Goal: Task Accomplishment & Management: Use online tool/utility

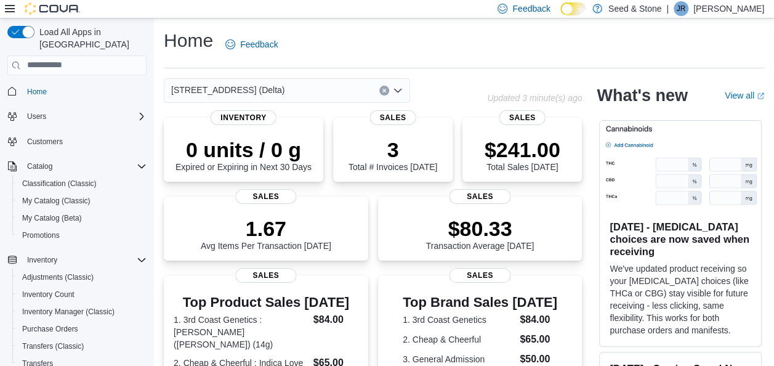
click at [301, 84] on div "616 Chester Rd. (Delta)" at bounding box center [287, 90] width 246 height 25
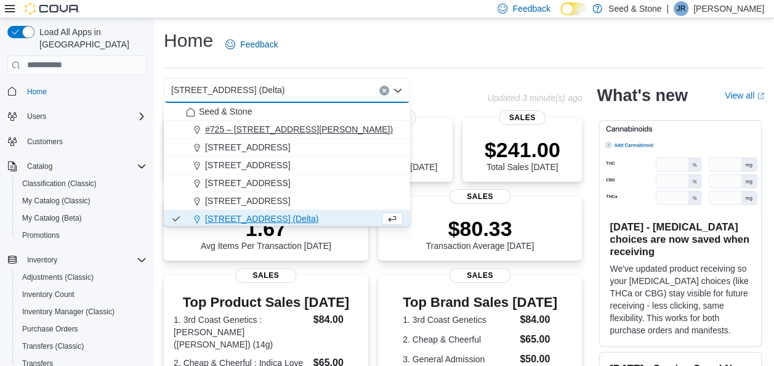
click at [280, 123] on span "#725 – 19800 Lougheed Hwy (Pitt Meadows)" at bounding box center [299, 129] width 188 height 12
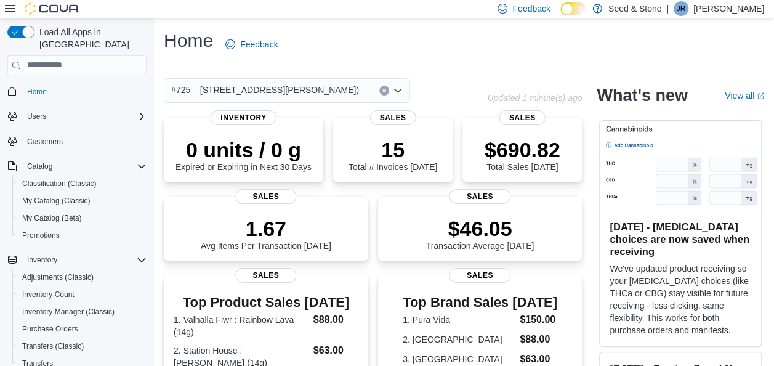
click at [296, 89] on span "#725 – [STREET_ADDRESS][PERSON_NAME])" at bounding box center [265, 90] width 188 height 15
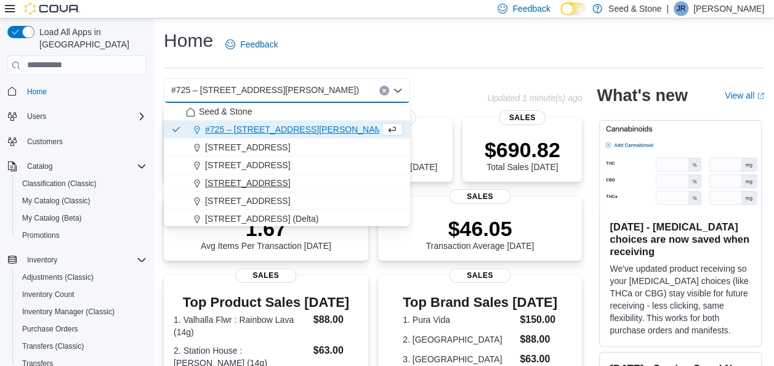
click at [290, 181] on span "512 Young Drive (Coquitlam)" at bounding box center [247, 183] width 85 height 12
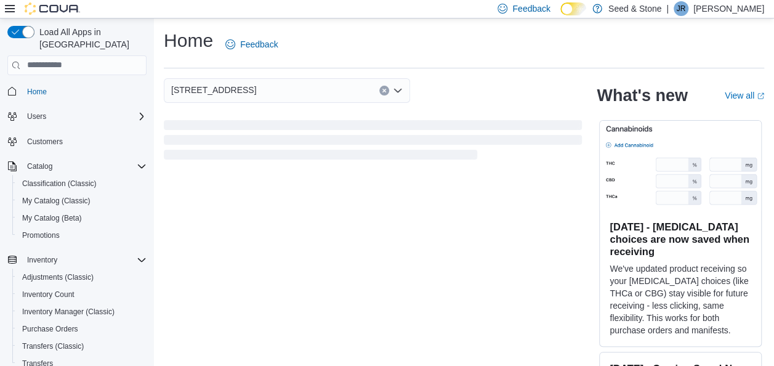
click at [326, 86] on div "512 Young Drive (Coquitlam)" at bounding box center [287, 90] width 246 height 25
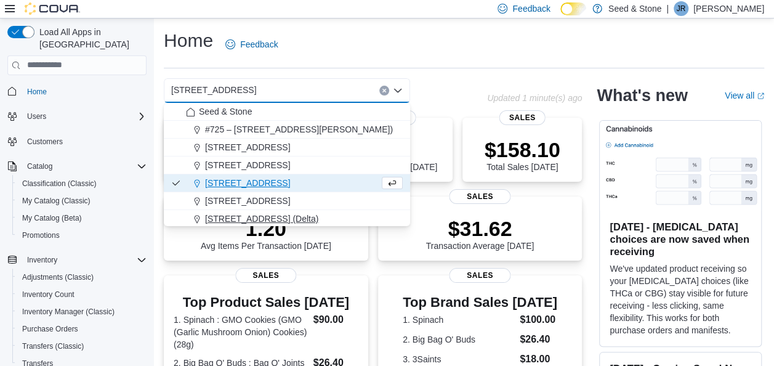
click at [289, 219] on span "[STREET_ADDRESS] (Delta)" at bounding box center [261, 218] width 113 height 12
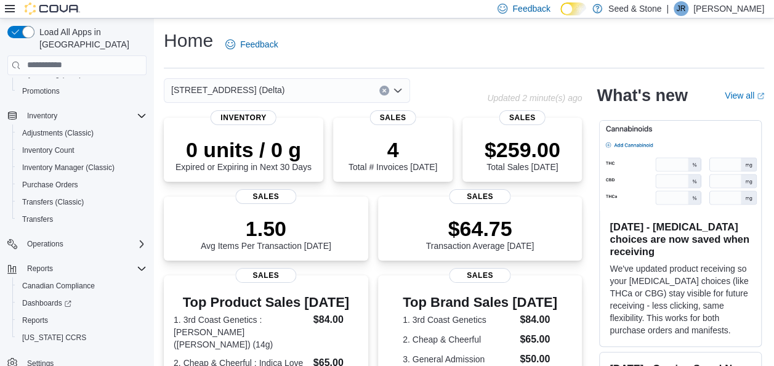
click at [314, 81] on div "[STREET_ADDRESS] (Delta)" at bounding box center [287, 90] width 246 height 25
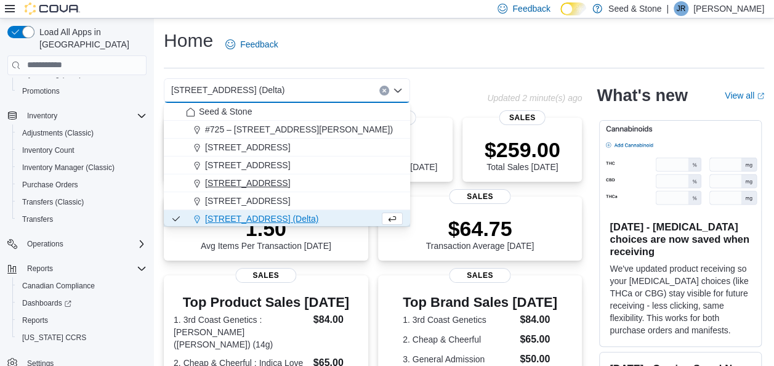
click at [290, 187] on span "[STREET_ADDRESS]" at bounding box center [247, 183] width 85 height 12
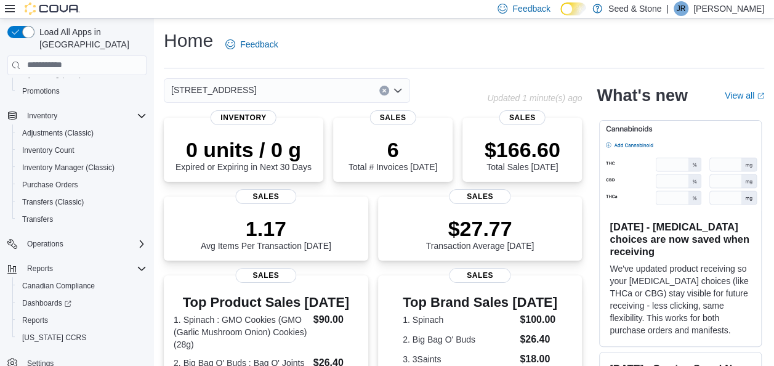
click at [309, 84] on div "[STREET_ADDRESS] (Coquitlam) Combo box. Selected. [STREET_ADDRESS]). Press Back…" at bounding box center [287, 90] width 246 height 25
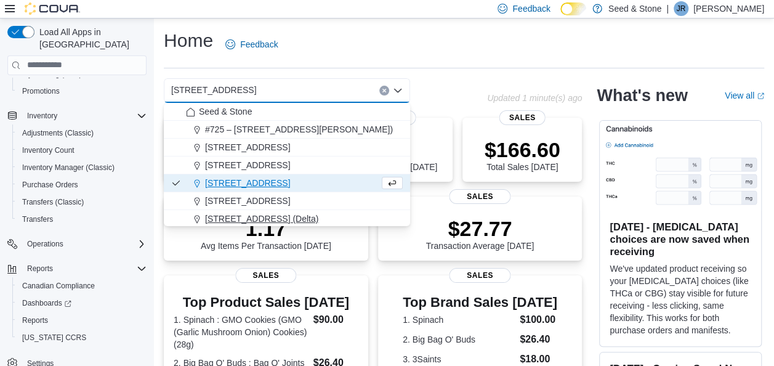
click at [276, 216] on span "[STREET_ADDRESS] (Delta)" at bounding box center [261, 218] width 113 height 12
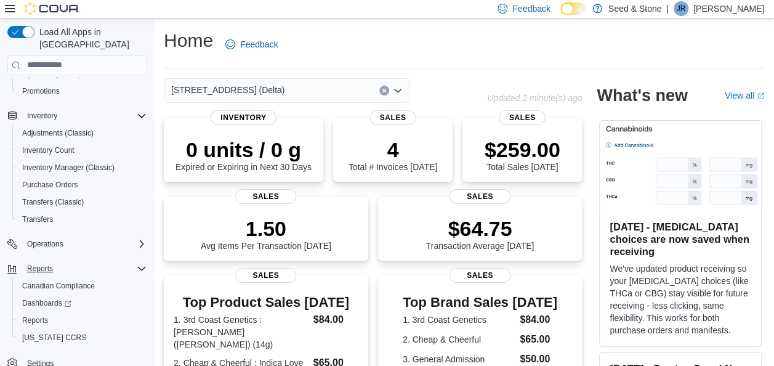
scroll to position [145, 0]
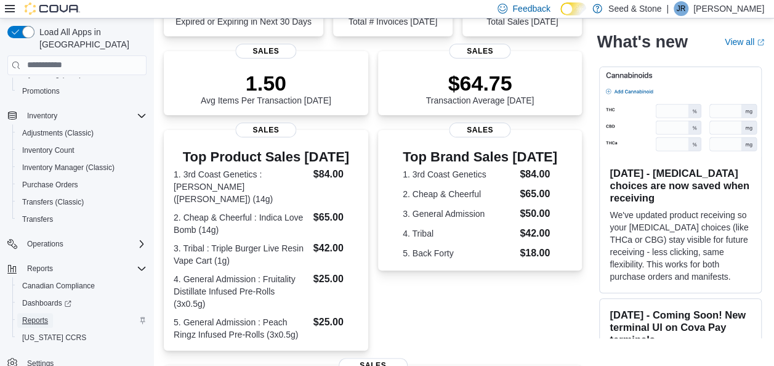
click at [33, 315] on span "Reports" at bounding box center [35, 320] width 26 height 10
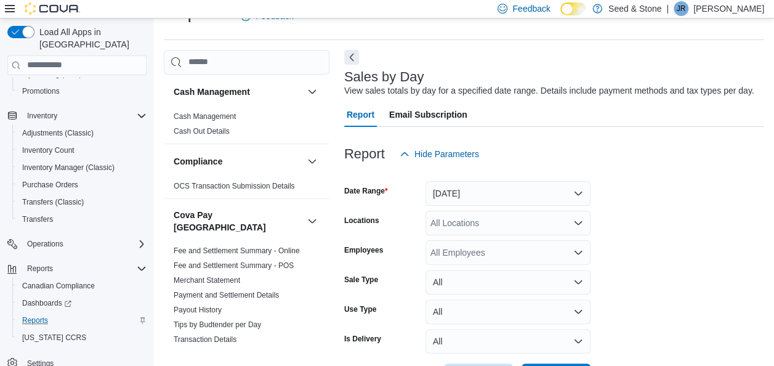
scroll to position [75, 0]
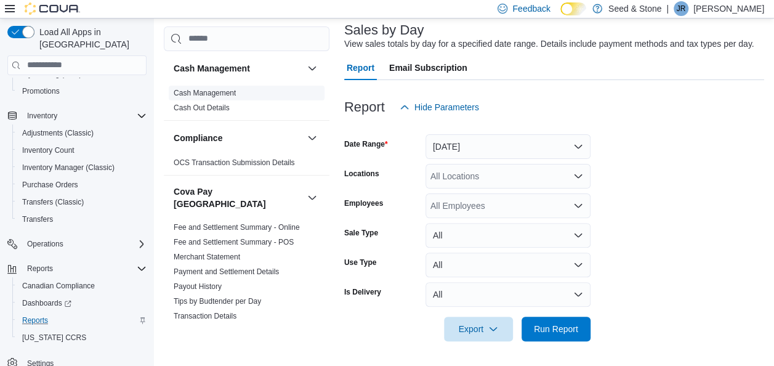
click at [195, 89] on link "Cash Management" at bounding box center [205, 93] width 62 height 9
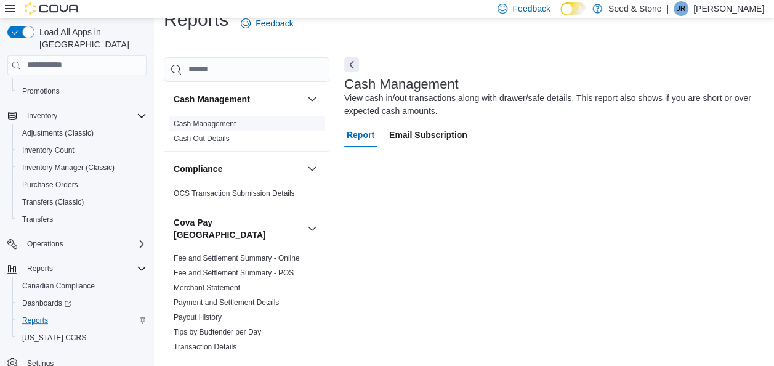
scroll to position [21, 0]
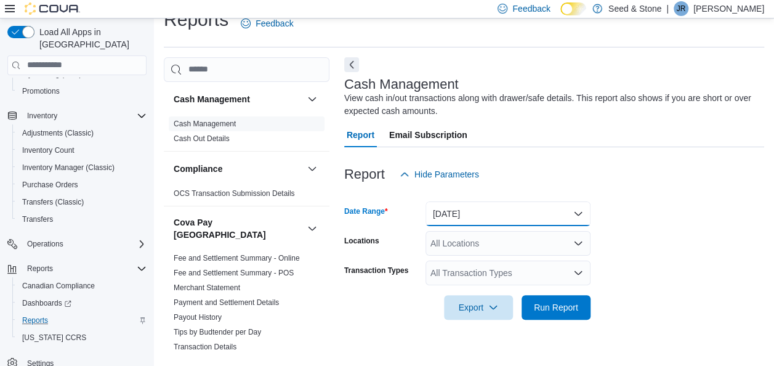
click at [480, 214] on button "Today" at bounding box center [508, 213] width 165 height 25
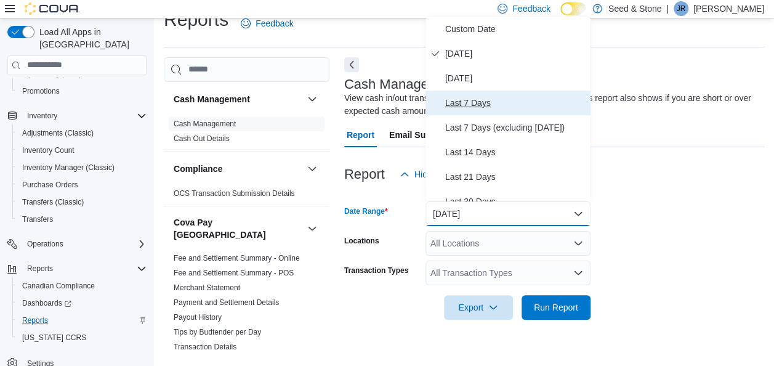
click at [488, 105] on span "Last 7 Days" at bounding box center [515, 102] width 140 height 15
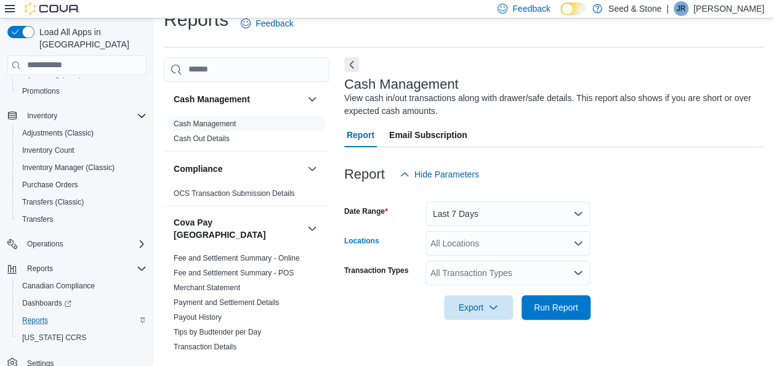
click at [478, 239] on div "All Locations" at bounding box center [508, 243] width 165 height 25
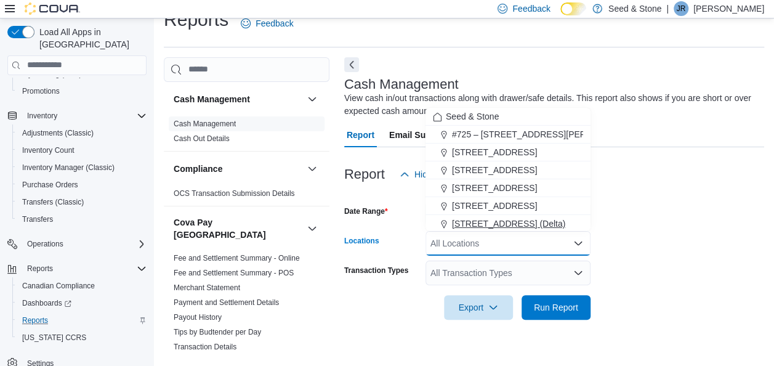
click at [491, 216] on button "[STREET_ADDRESS] (Delta)" at bounding box center [508, 224] width 165 height 18
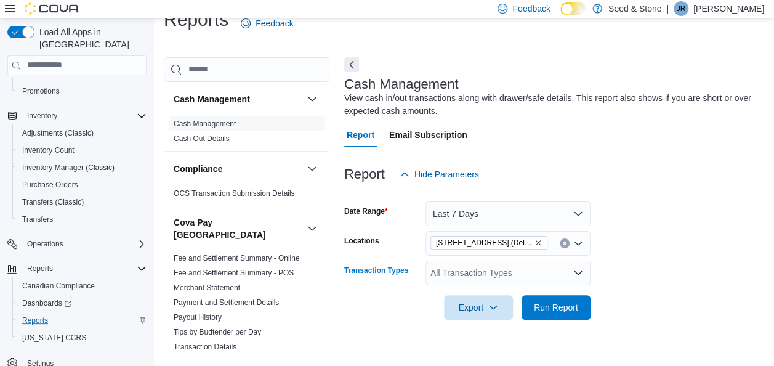
click at [477, 268] on div "All Transaction Types" at bounding box center [508, 272] width 165 height 25
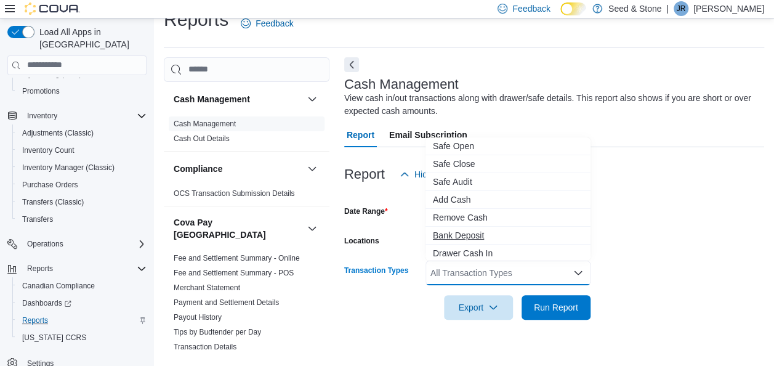
scroll to position [32, 0]
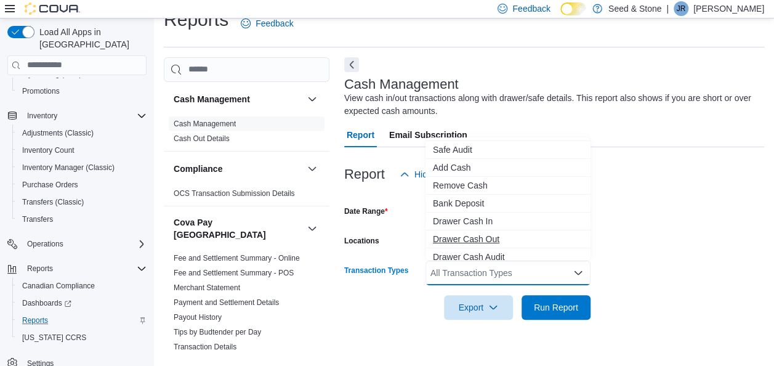
click at [488, 236] on span "Drawer Cash Out" at bounding box center [508, 239] width 150 height 12
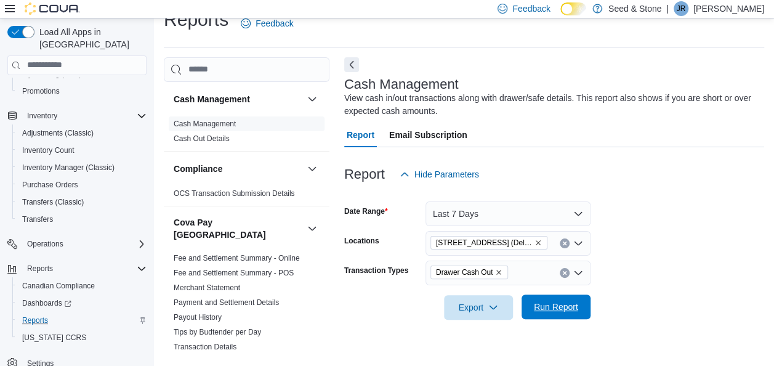
click at [557, 305] on span "Run Report" at bounding box center [556, 307] width 44 height 12
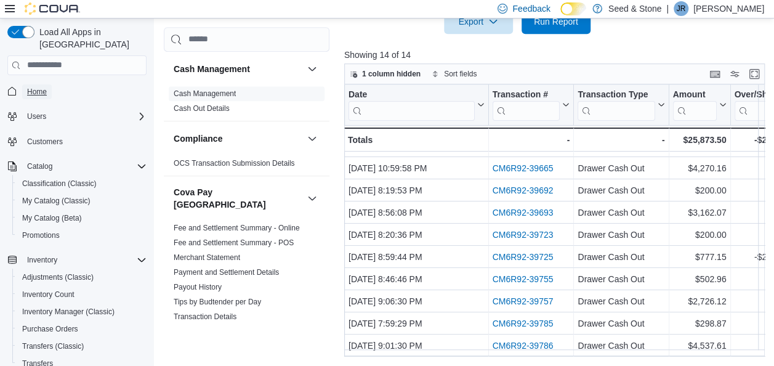
click at [33, 86] on span "Home" at bounding box center [37, 91] width 20 height 15
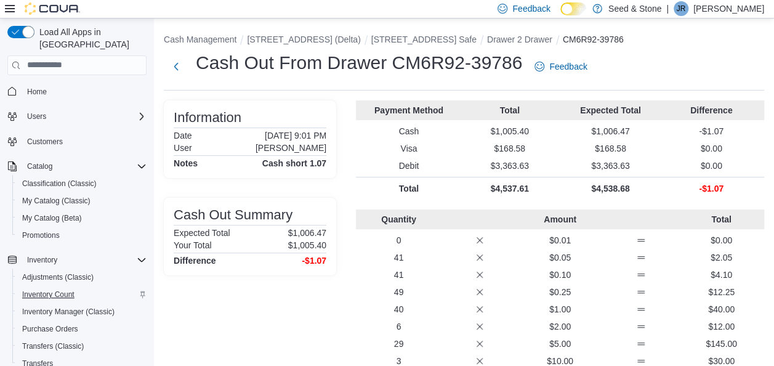
scroll to position [144, 0]
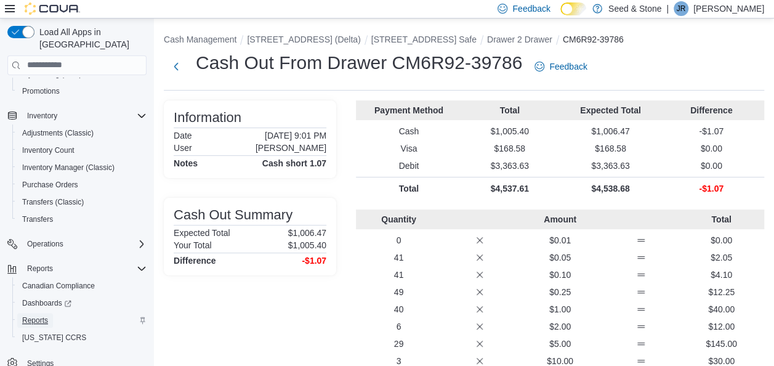
click at [35, 315] on span "Reports" at bounding box center [35, 320] width 26 height 10
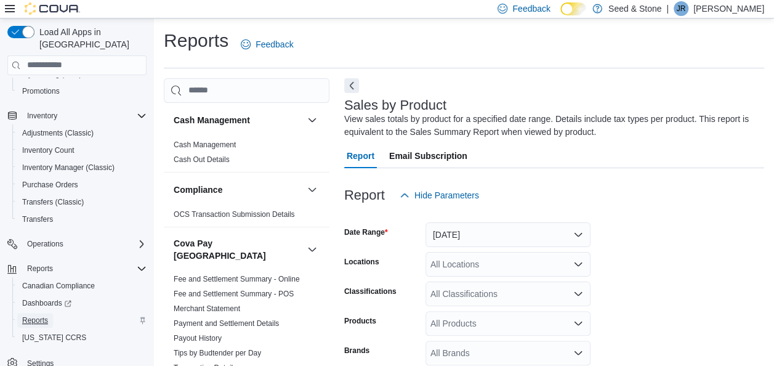
scroll to position [41, 0]
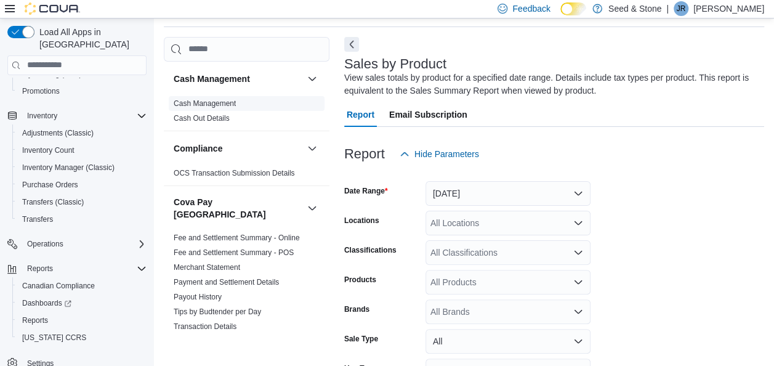
click at [213, 103] on link "Cash Management" at bounding box center [205, 103] width 62 height 9
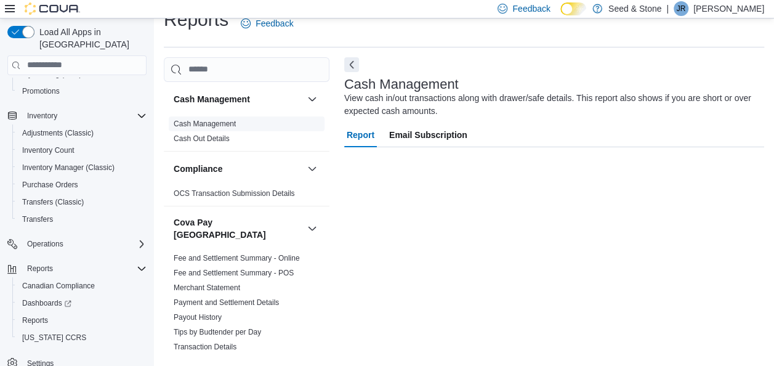
scroll to position [21, 0]
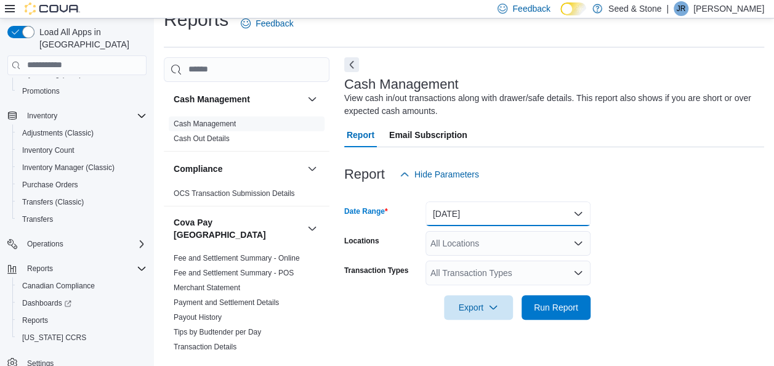
click at [491, 215] on button "[DATE]" at bounding box center [508, 213] width 165 height 25
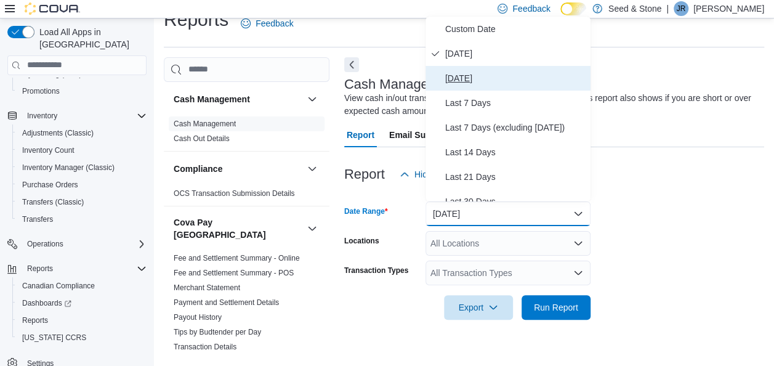
click at [463, 76] on span "Yesterday" at bounding box center [515, 78] width 140 height 15
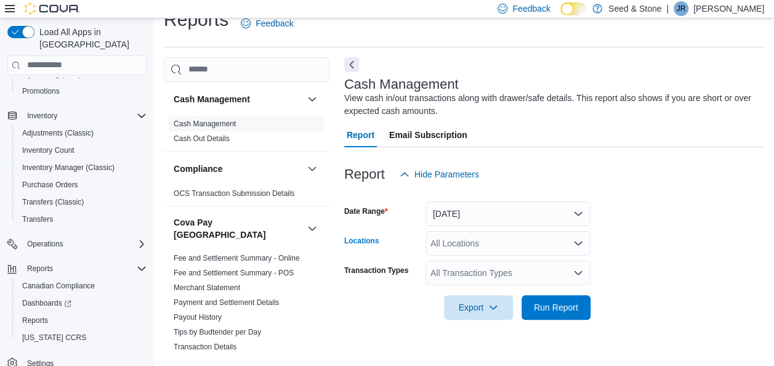
click at [494, 242] on div "All Locations" at bounding box center [508, 243] width 165 height 25
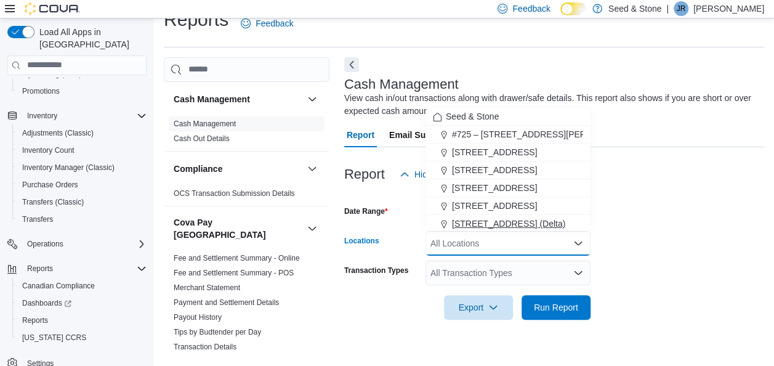
click at [512, 218] on span "[STREET_ADDRESS] (Delta)" at bounding box center [508, 223] width 113 height 12
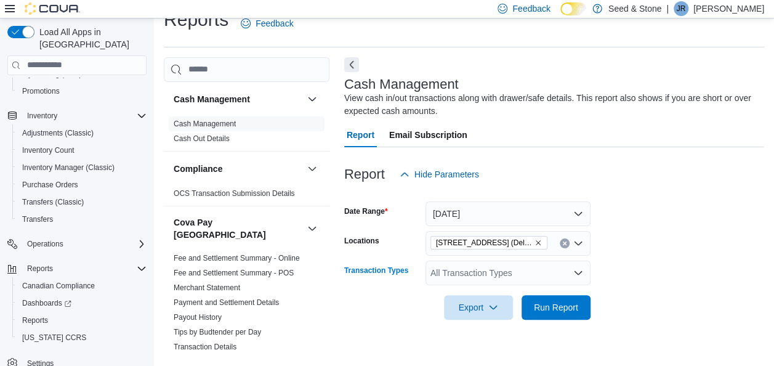
click at [485, 268] on div "All Transaction Types" at bounding box center [508, 272] width 165 height 25
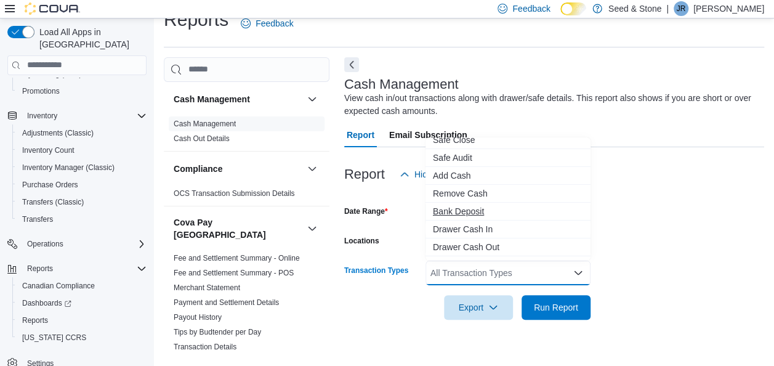
scroll to position [25, 0]
click at [488, 241] on span "Drawer Cash Out" at bounding box center [508, 246] width 150 height 12
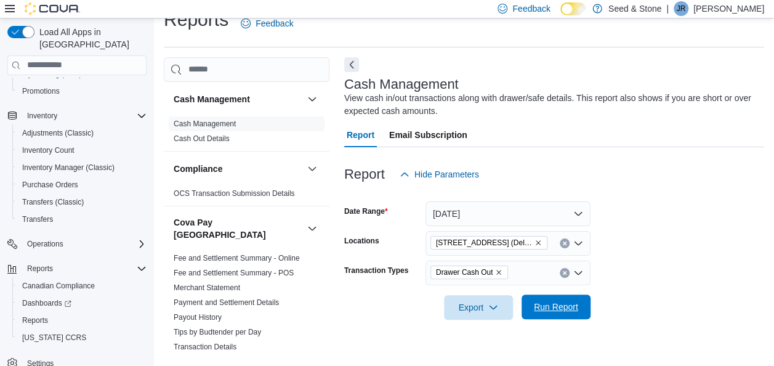
click at [555, 302] on span "Run Report" at bounding box center [556, 307] width 44 height 12
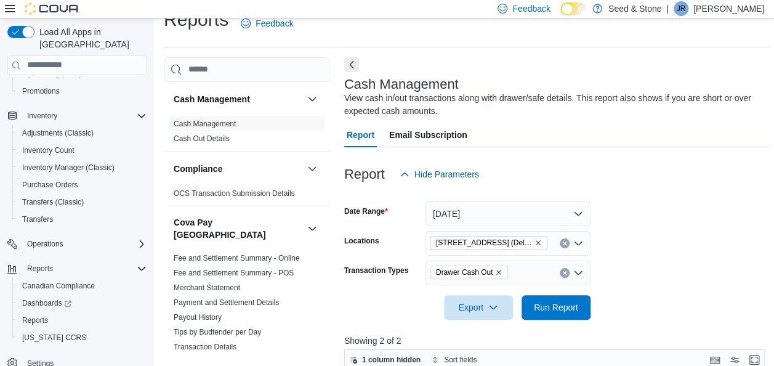
scroll to position [223, 0]
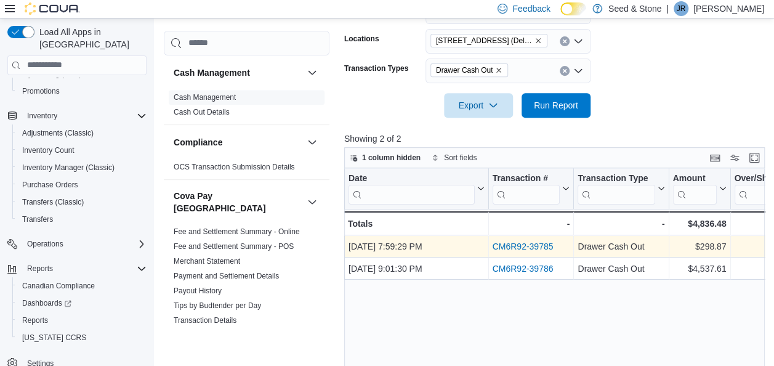
click at [522, 241] on link "CM6R92-39785" at bounding box center [522, 246] width 61 height 10
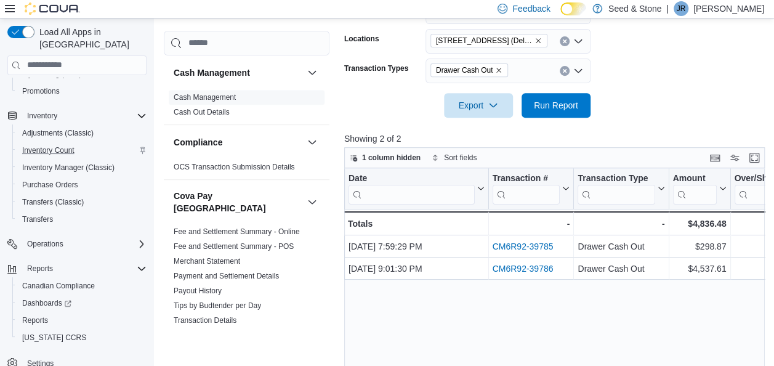
scroll to position [0, 0]
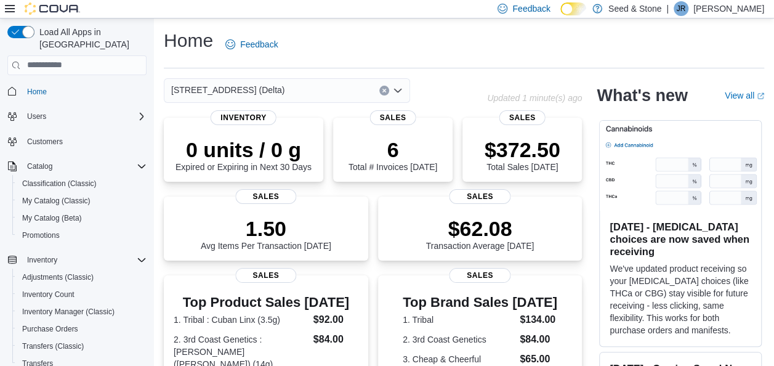
click at [307, 89] on div "[STREET_ADDRESS] (Delta)" at bounding box center [287, 90] width 246 height 25
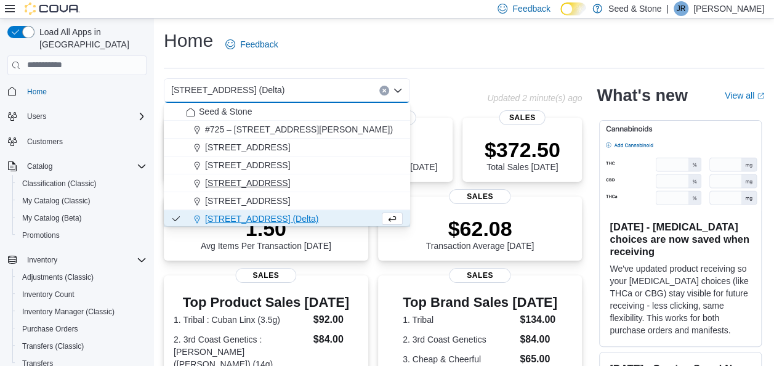
click at [298, 190] on button "512 Young Drive (Coquitlam)" at bounding box center [287, 183] width 246 height 18
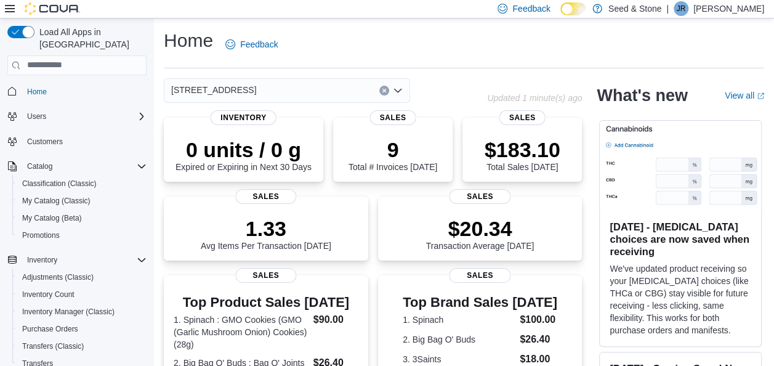
click at [312, 85] on div "512 Young Drive (Coquitlam)" at bounding box center [287, 90] width 246 height 25
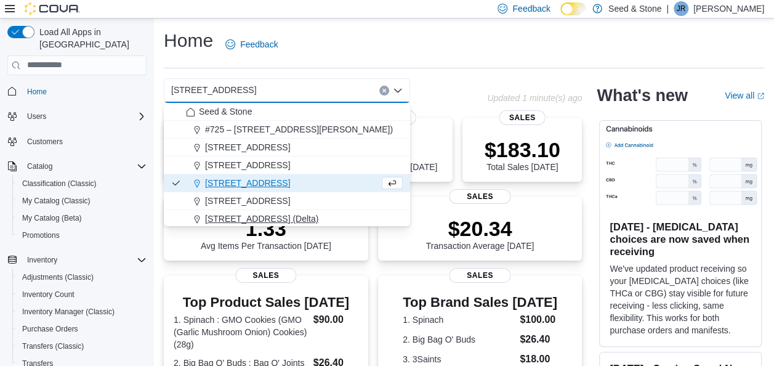
click at [284, 211] on button "[STREET_ADDRESS] (Delta)" at bounding box center [287, 219] width 246 height 18
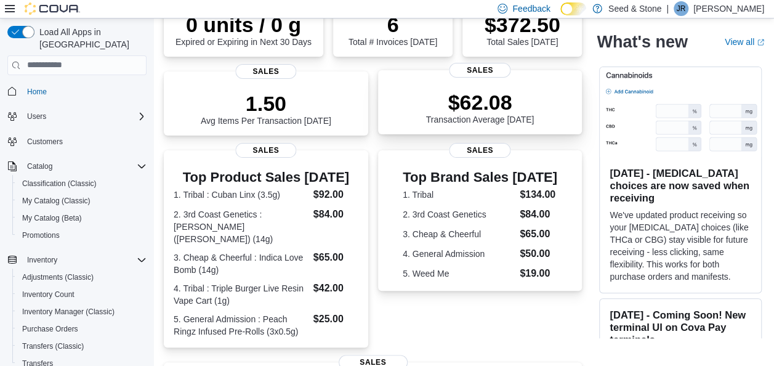
scroll to position [126, 0]
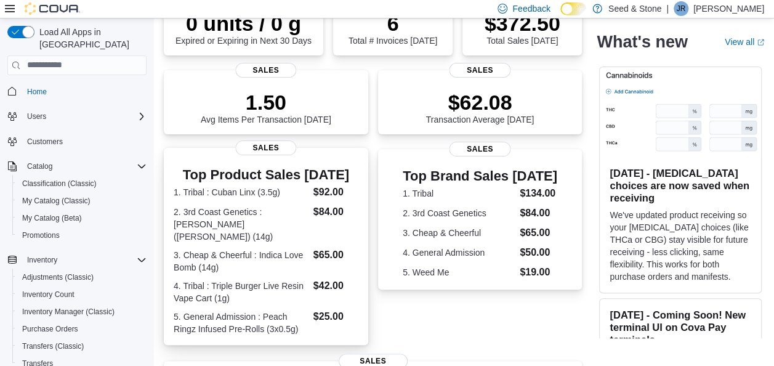
click at [264, 254] on dt "3. Cheap & Cheerful : Indica Love Bomb (14g)" at bounding box center [241, 261] width 135 height 25
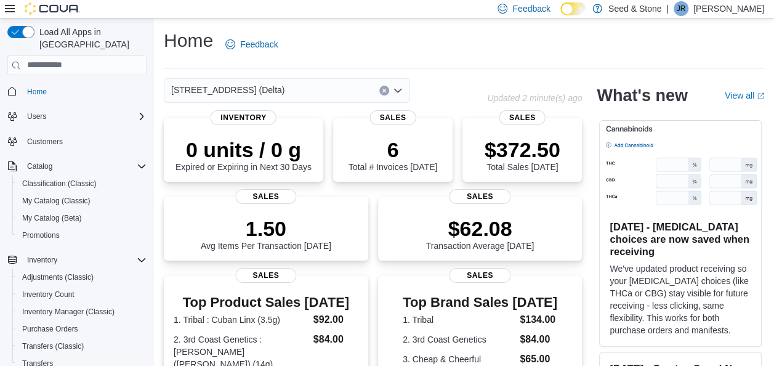
click at [328, 87] on div "[STREET_ADDRESS] (Delta)" at bounding box center [287, 90] width 246 height 25
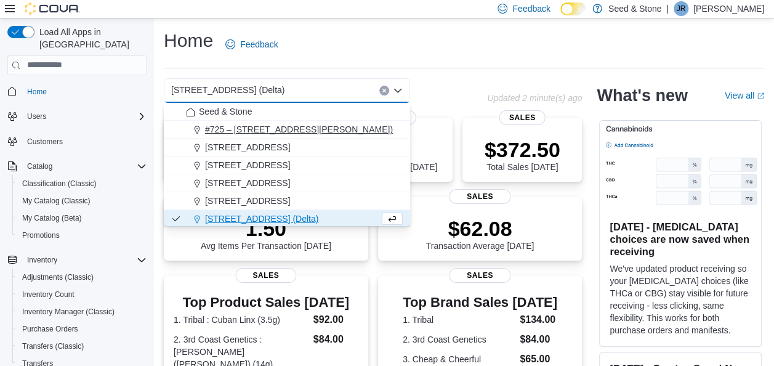
click at [307, 123] on span "#725 – 19800 Lougheed Hwy (Pitt Meadows)" at bounding box center [299, 129] width 188 height 12
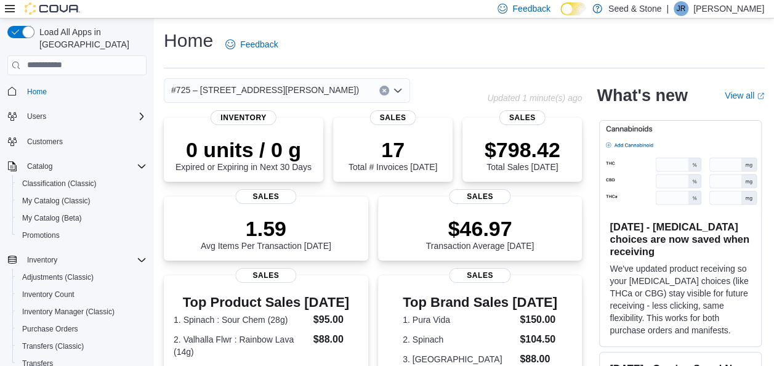
click at [320, 83] on span "#725 – 19800 Lougheed Hwy (Pitt Meadows)" at bounding box center [265, 90] width 188 height 15
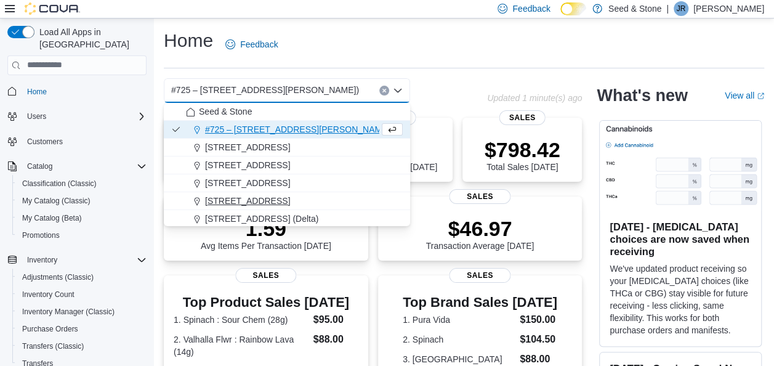
click at [290, 196] on span "590 Old Hope Princeton Way (Hope)" at bounding box center [247, 201] width 85 height 12
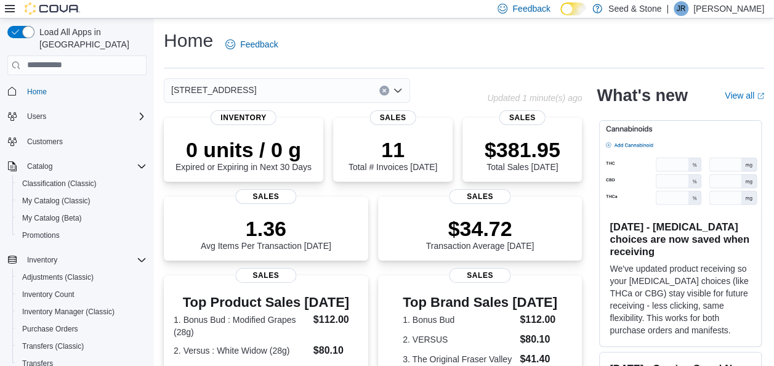
click at [334, 84] on div "590 Old Hope Princeton Way (Hope)" at bounding box center [287, 90] width 246 height 25
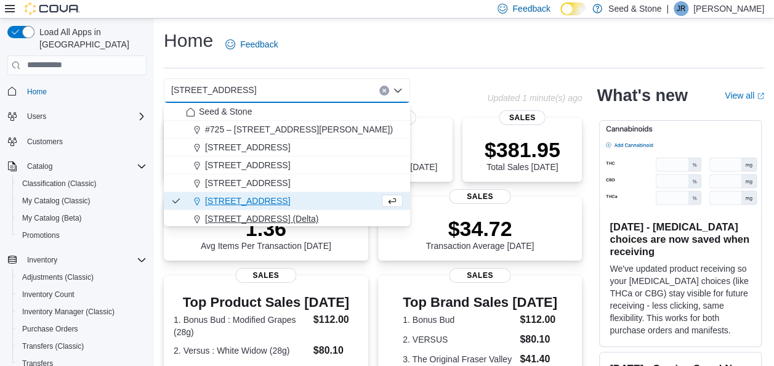
click at [275, 219] on span "[STREET_ADDRESS] (Delta)" at bounding box center [261, 218] width 113 height 12
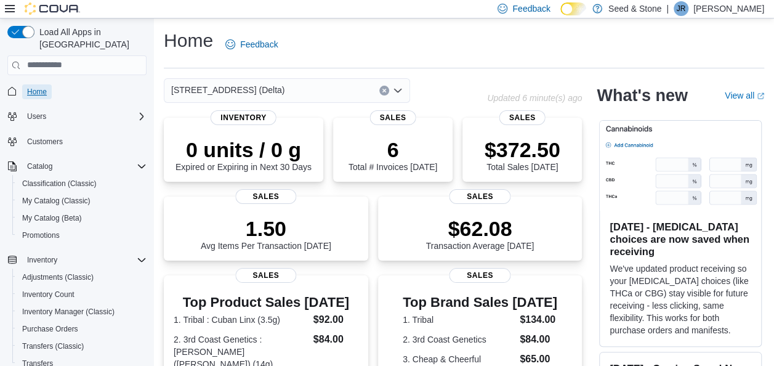
click at [42, 87] on span "Home" at bounding box center [37, 92] width 20 height 10
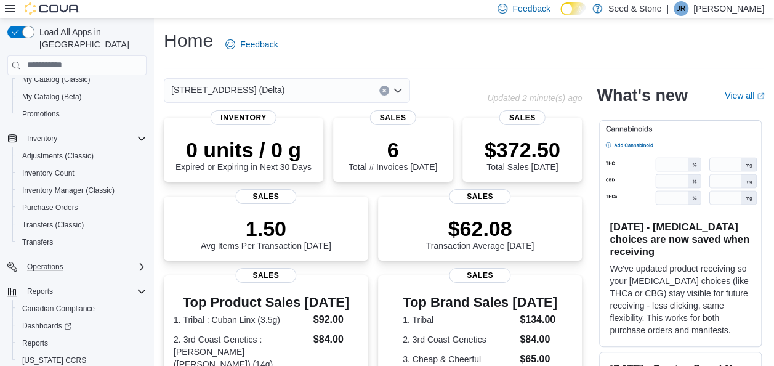
scroll to position [144, 0]
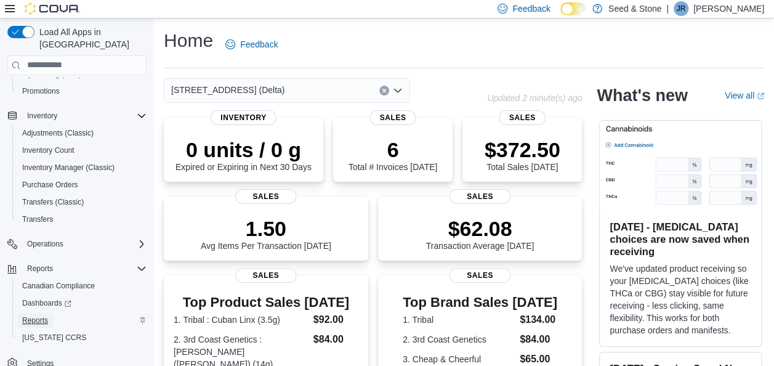
click at [33, 315] on span "Reports" at bounding box center [35, 320] width 26 height 10
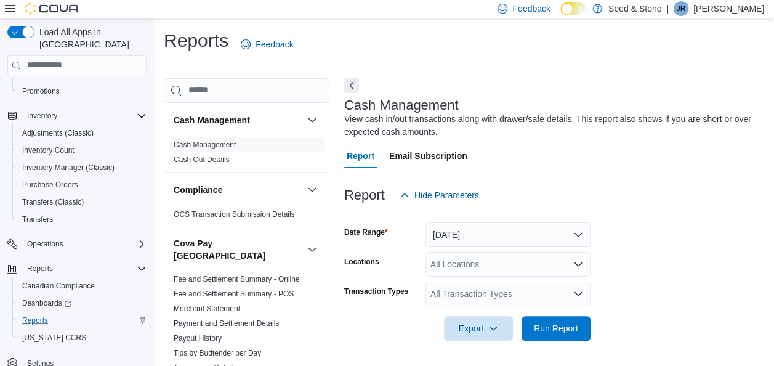
scroll to position [21, 0]
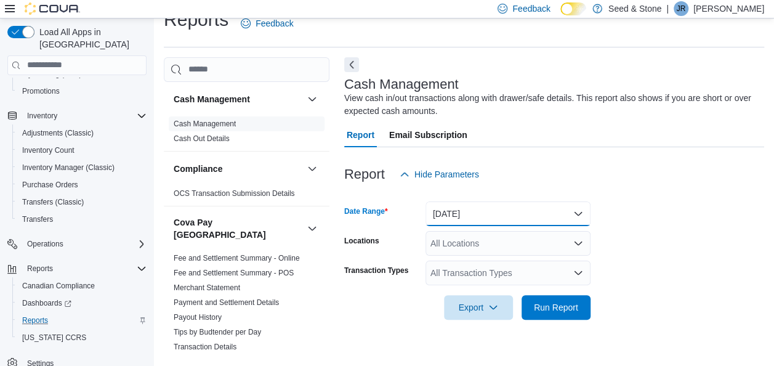
click at [491, 208] on button "Today" at bounding box center [508, 213] width 165 height 25
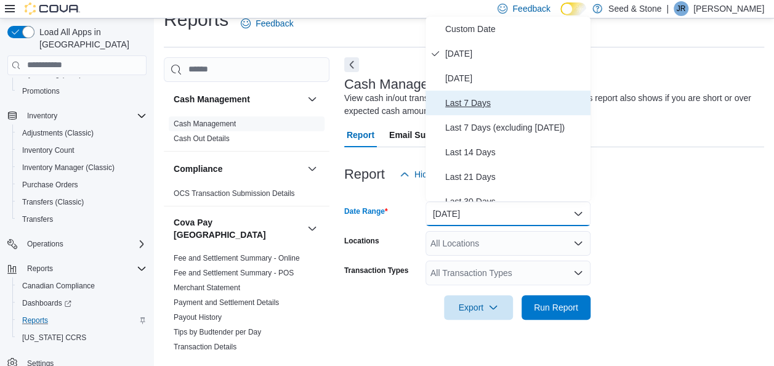
click at [471, 101] on span "Last 7 Days" at bounding box center [515, 102] width 140 height 15
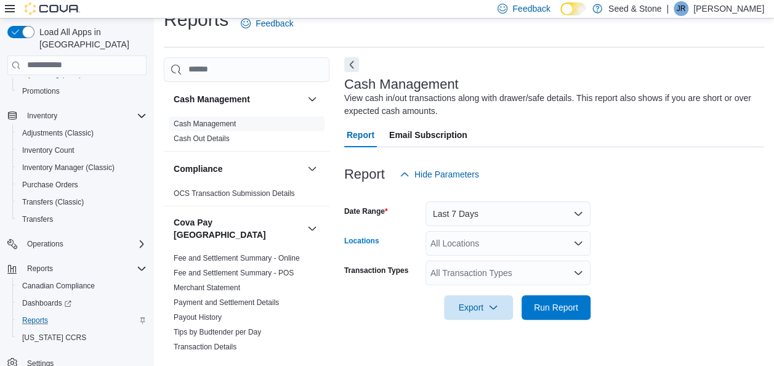
click at [493, 236] on div "All Locations" at bounding box center [508, 243] width 165 height 25
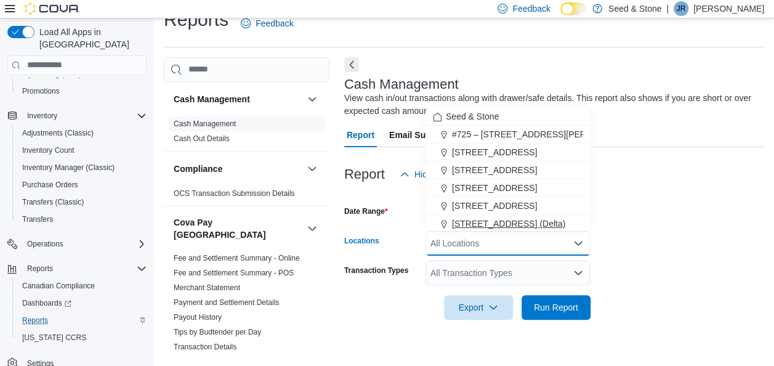
click at [512, 227] on span "[STREET_ADDRESS] (Delta)" at bounding box center [508, 223] width 113 height 12
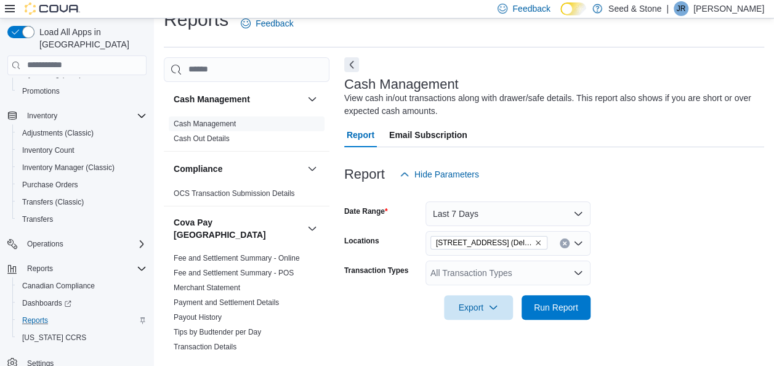
click at [511, 286] on div at bounding box center [554, 290] width 420 height 10
click at [520, 279] on div "All Transaction Types" at bounding box center [508, 272] width 165 height 25
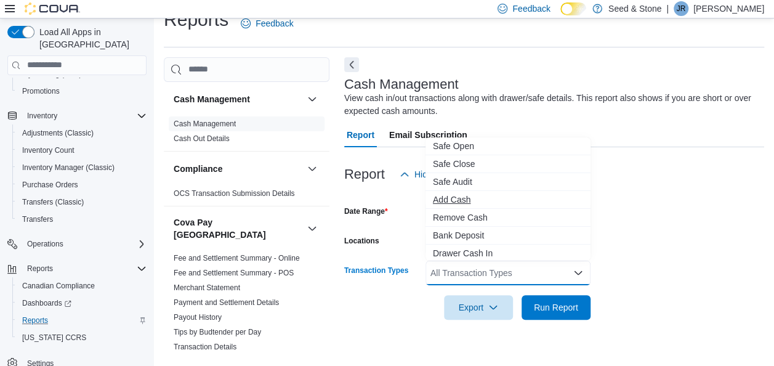
scroll to position [26, 0]
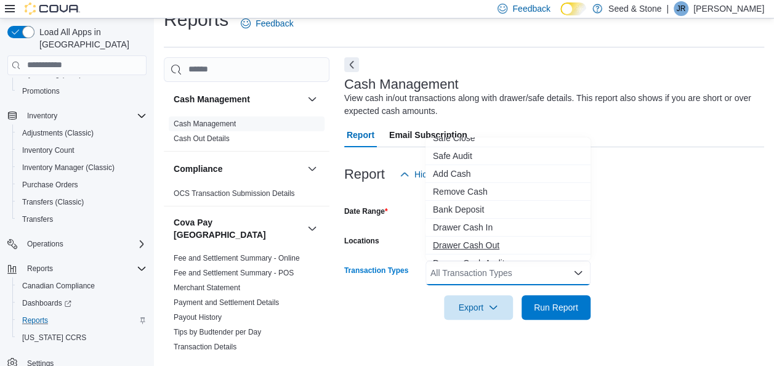
click at [480, 240] on span "Drawer Cash Out" at bounding box center [508, 245] width 150 height 12
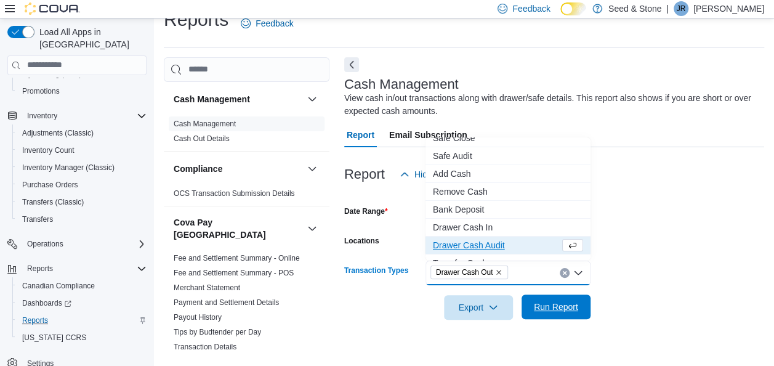
click at [557, 309] on span "Run Report" at bounding box center [556, 307] width 44 height 12
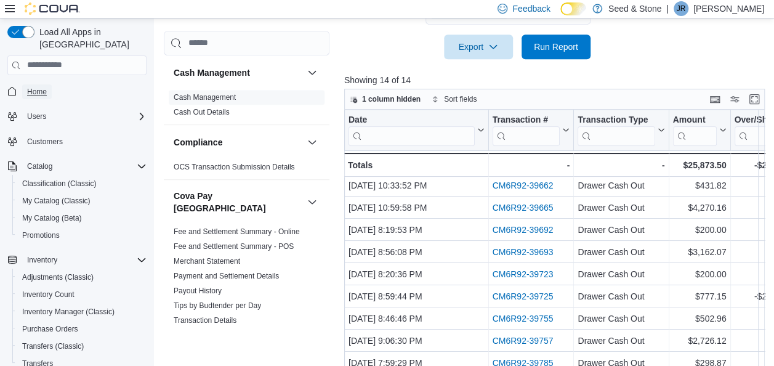
click at [29, 87] on span "Home" at bounding box center [37, 92] width 20 height 10
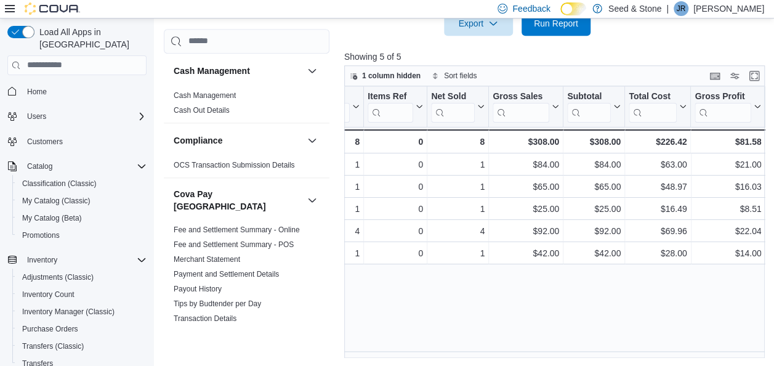
scroll to position [0, 539]
